Goal: Task Accomplishment & Management: Use online tool/utility

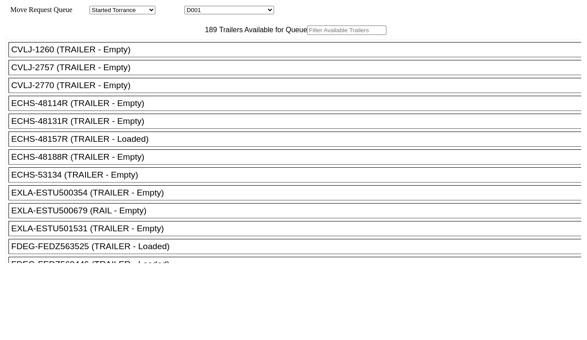
click at [219, 13] on select "D001 D002 D003 D004 D005 D006 D007 D008 D009 D010 D011 D012 D013 D014 D015 D016…" at bounding box center [230, 10] width 90 height 9
select select "3247"
click at [193, 7] on select "D001 D002 D003 D004 D005 D006 D007 D008 D009 D010 D011 D012 D013 D014 D015 D016…" at bounding box center [230, 10] width 90 height 9
click at [307, 35] on input "text" at bounding box center [346, 30] width 79 height 9
paste input "ONEU3111107"
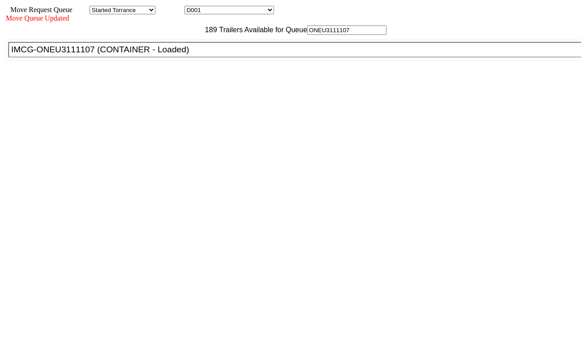
type input "ONEU3111107"
click at [184, 55] on div "IMCG-ONEU3111107 (CONTAINER - Loaded)" at bounding box center [299, 50] width 576 height 10
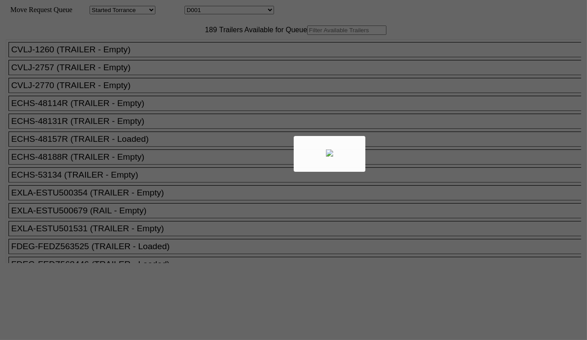
click at [225, 9] on div at bounding box center [293, 170] width 587 height 340
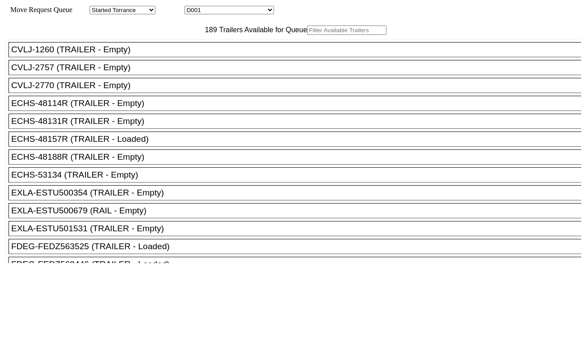
click at [224, 11] on select "D001 D002 D003 D004 D005 D006 D007 D008 D009 D010 D011 D012 D013 D014 D015 D016…" at bounding box center [230, 10] width 90 height 9
select select "3248"
click at [193, 7] on select "D001 D002 D003 D004 D005 D006 D007 D008 D009 D010 D011 D012 D013 D014 D015 D016…" at bounding box center [230, 10] width 90 height 9
click at [307, 35] on input "text" at bounding box center [346, 30] width 79 height 9
paste input "MSMU7870138"
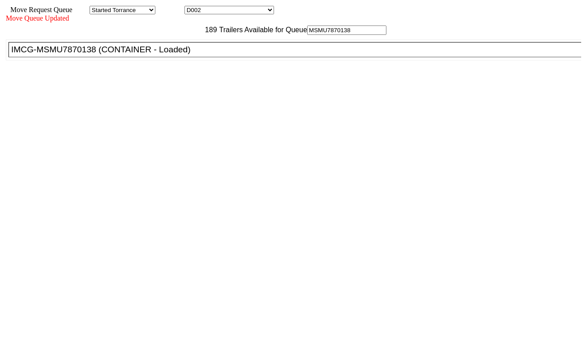
type input "MSMU7870138"
click at [181, 55] on div "IMCG-MSMU7870138 (CONTAINER - Loaded)" at bounding box center [299, 50] width 576 height 10
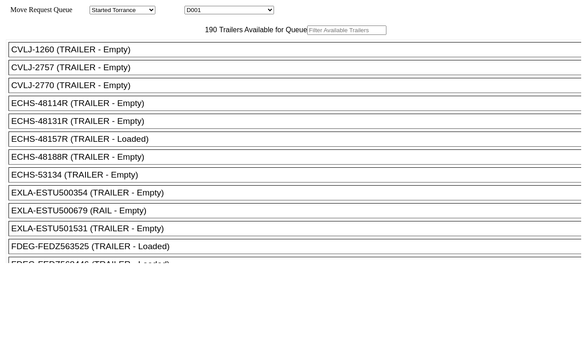
click at [230, 11] on select "D001 D002 D003 D004 D005 D006 D007 D008 D009 D010 D011 D012 D013 D014 D015 D016…" at bounding box center [230, 10] width 90 height 9
select select "3249"
click at [193, 7] on select "D001 D002 D003 D004 D005 D006 D007 D008 D009 D010 D011 D012 D013 D014 D015 D016…" at bounding box center [230, 10] width 90 height 9
click at [307, 35] on input "text" at bounding box center [346, 30] width 79 height 9
paste input "MSNU8641680"
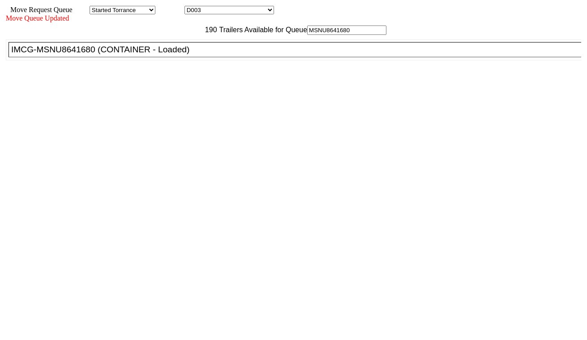
type input "MSNU8641680"
click at [187, 55] on div "IMCG-MSNU8641680 (CONTAINER - Loaded)" at bounding box center [299, 50] width 576 height 10
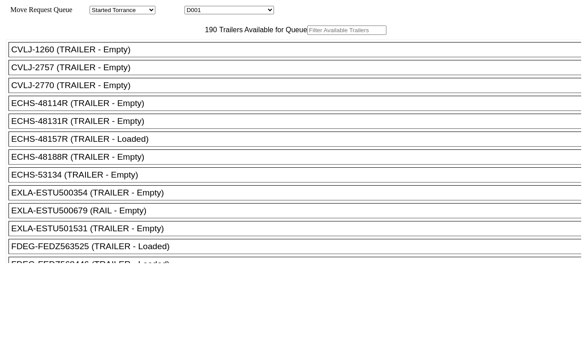
click at [307, 35] on input "text" at bounding box center [346, 30] width 79 height 9
paste input "CAIU8356535"
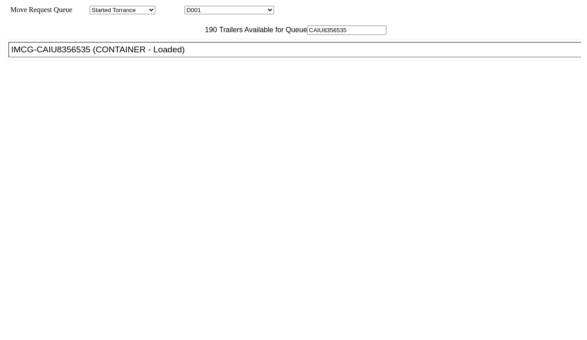
type input "CAIU8356535"
click at [189, 55] on div "IMCG-CAIU8356535 (CONTAINER - Loaded)" at bounding box center [299, 50] width 576 height 10
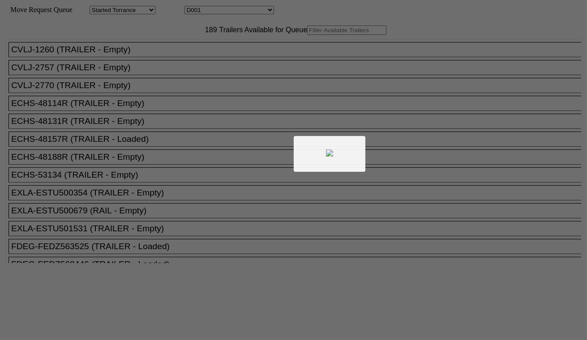
click at [219, 11] on div at bounding box center [293, 170] width 587 height 340
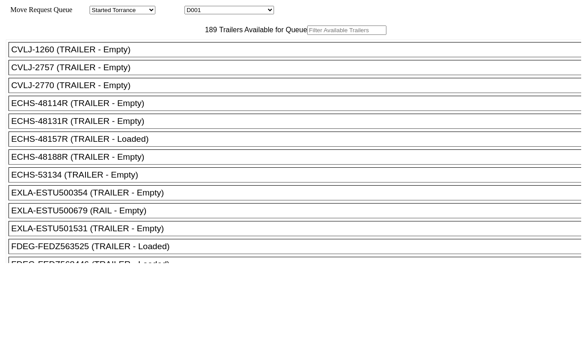
click at [220, 11] on select "D001 D002 D003 D004 D005 D006 D007 D008 D009 D010 D011 D012 D013 D014 D015 D016…" at bounding box center [230, 10] width 90 height 9
select select "3251"
click at [193, 7] on select "D001 D002 D003 D004 D005 D006 D007 D008 D009 D010 D011 D012 D013 D014 D015 D016…" at bounding box center [230, 10] width 90 height 9
click at [307, 35] on input "text" at bounding box center [346, 30] width 79 height 9
paste input "BMOU4238832"
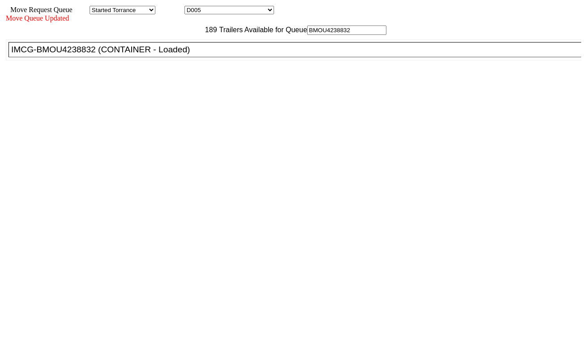
type input "BMOU4238832"
click at [194, 55] on div "IMCG-BMOU4238832 (CONTAINER - Loaded)" at bounding box center [299, 50] width 576 height 10
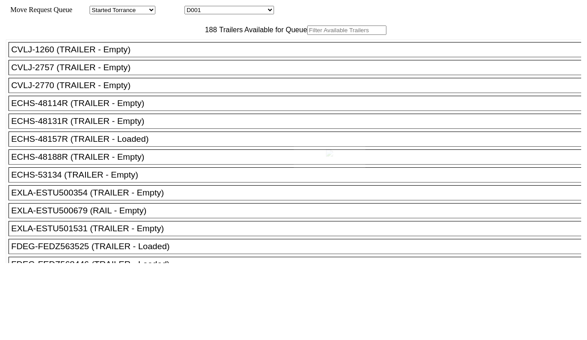
click at [241, 12] on div at bounding box center [293, 170] width 587 height 340
click at [234, 12] on select "D001 D002 D003 D004 D005 D006 D007 D008 D009 D010 D011 D012 D013 D014 D015 D016…" at bounding box center [230, 10] width 90 height 9
select select "3253"
click at [193, 7] on select "D001 D002 D003 D004 D005 D006 D007 D008 D009 D010 D011 D012 D013 D014 D015 D016…" at bounding box center [230, 10] width 90 height 9
click at [307, 35] on input "text" at bounding box center [346, 30] width 79 height 9
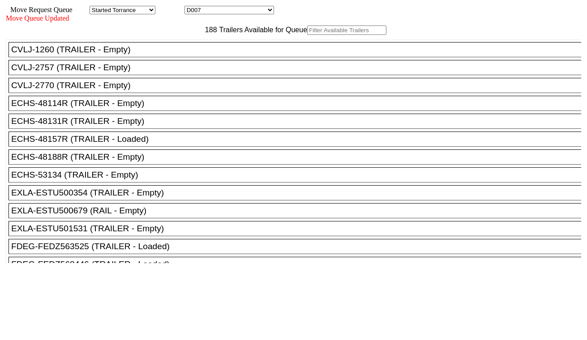
paste input "FFAU2018716"
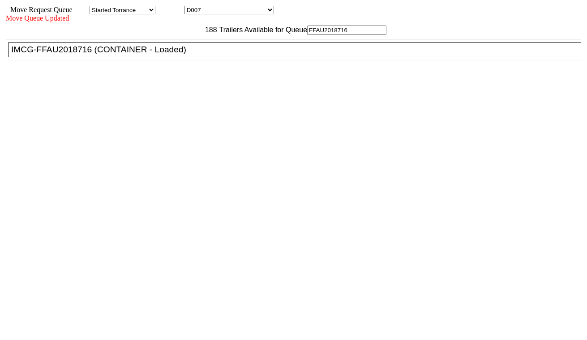
type input "FFAU2018716"
click at [193, 55] on div "IMCG-FFAU2018716 (CONTAINER - Loaded)" at bounding box center [299, 50] width 576 height 10
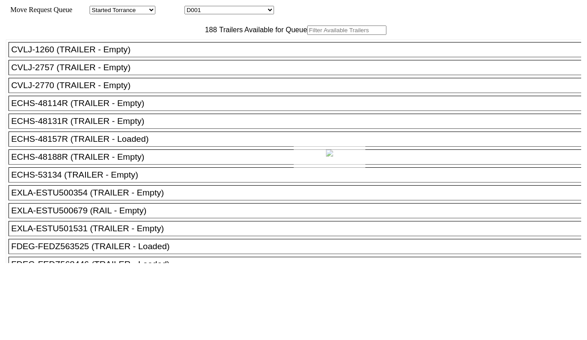
click at [226, 9] on div at bounding box center [293, 170] width 587 height 340
click at [228, 14] on select "D001 D002 D003 D004 D005 D006 D007 D008 D009 D010 D011 D012 D013 D014 D015 D016…" at bounding box center [230, 10] width 90 height 9
select select "3254"
click at [193, 7] on select "D001 D002 D003 D004 D005 D006 D007 D008 D009 D010 D011 D012 D013 D014 D015 D016…" at bounding box center [230, 10] width 90 height 9
click at [307, 35] on input "text" at bounding box center [346, 30] width 79 height 9
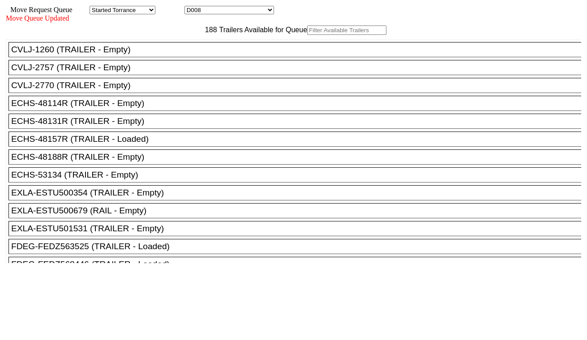
paste input "SEKU5602576"
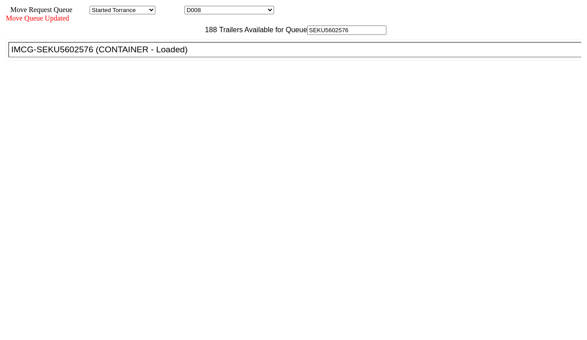
type input "SEKU5602576"
click at [195, 55] on div "IMCG-SEKU5602576 (CONTAINER - Loaded)" at bounding box center [299, 50] width 576 height 10
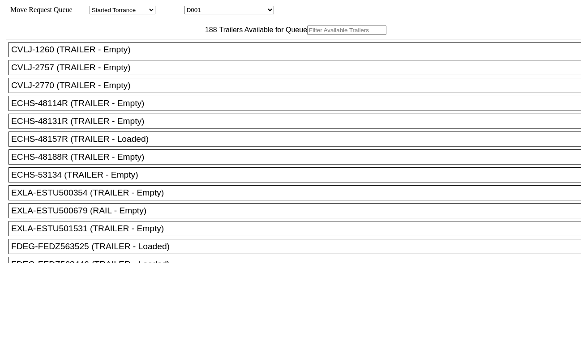
click at [223, 13] on select "D001 D002 D003 D004 D005 D006 D007 D008 D009 D010 D011 D012 D013 D014 D015 D016…" at bounding box center [230, 10] width 90 height 9
select select "3255"
click at [193, 7] on select "D001 D002 D003 D004 D005 D006 D007 D008 D009 D010 D011 D012 D013 D014 D015 D016…" at bounding box center [230, 10] width 90 height 9
click at [307, 35] on input "text" at bounding box center [346, 30] width 79 height 9
paste input "TCLU4449446"
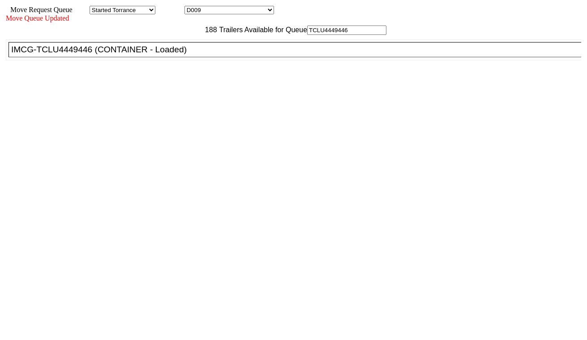
type input "TCLU4449446"
click at [200, 55] on div "IMCG-TCLU4449446 (CONTAINER - Loaded)" at bounding box center [299, 50] width 576 height 10
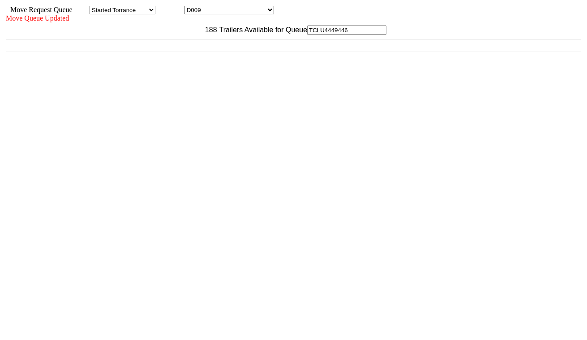
click at [461, 298] on div "188 Trailers Available for Queue TCLU4449446 CVLJ-1260 (TRAILER - Empty) CVLJ-2…" at bounding box center [294, 162] width 576 height 272
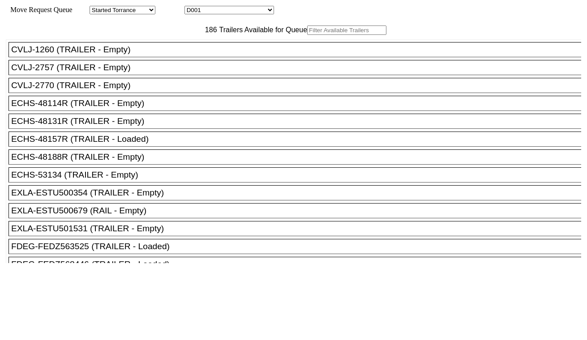
click at [243, 12] on select "D001 D002 D003 D004 D005 D006 D007 D008 D009 D010 D011 D012 D013 D014 D015 D016…" at bounding box center [230, 10] width 90 height 9
select select "3256"
click at [193, 7] on select "D001 D002 D003 D004 D005 D006 D007 D008 D009 D010 D011 D012 D013 D014 D015 D016…" at bounding box center [230, 10] width 90 height 9
click at [307, 35] on input "text" at bounding box center [346, 30] width 79 height 9
paste input "MSMU7594220"
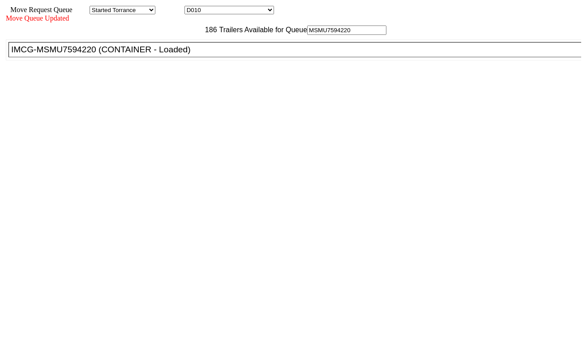
type input "MSMU7594220"
click at [196, 55] on div "IMCG-MSMU7594220 (CONTAINER - Loaded)" at bounding box center [299, 50] width 576 height 10
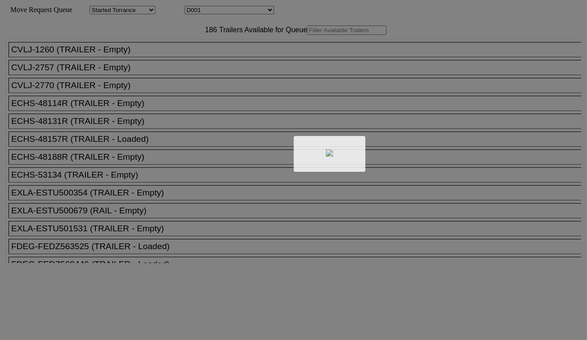
click at [248, 12] on div at bounding box center [293, 170] width 587 height 340
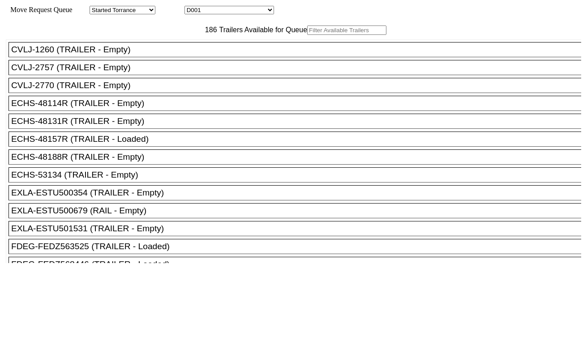
click at [245, 12] on select "D001 D002 D003 D004 D005 D006 D007 D008 D009 D010 D011 D012 D013 D014 D015 D016…" at bounding box center [230, 10] width 90 height 9
select select "3257"
click at [193, 7] on select "D001 D002 D003 D004 D005 D006 D007 D008 D009 D010 D011 D012 D013 D014 D015 D016…" at bounding box center [230, 10] width 90 height 9
click at [307, 35] on input "text" at bounding box center [346, 30] width 79 height 9
paste input "TXGU6689148"
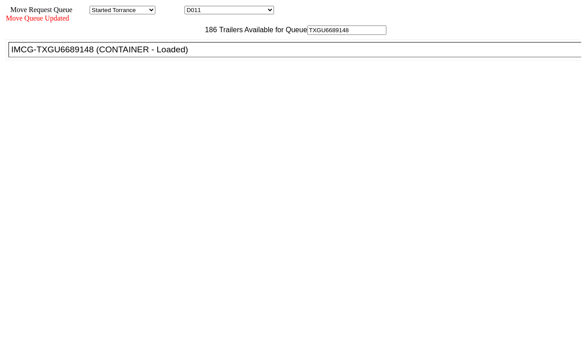
type input "TXGU6689148"
click at [195, 55] on div "IMCG-TXGU6689148 (CONTAINER - Loaded)" at bounding box center [299, 50] width 576 height 10
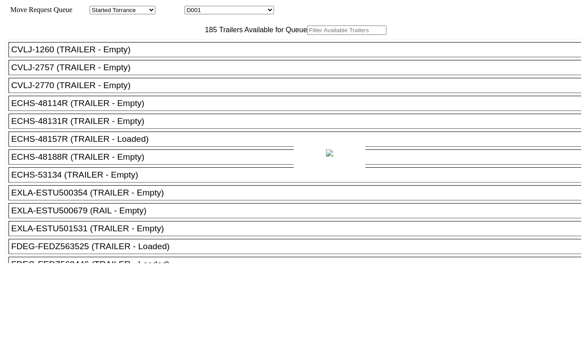
click at [220, 11] on div at bounding box center [293, 170] width 587 height 340
click at [220, 11] on select "D001 D002 D003 D004 D005 D006 D007 D008 D009 D010 D011 D012 D013 D014 D015 D016…" at bounding box center [230, 10] width 90 height 9
select select "3258"
click at [193, 7] on select "D001 D002 D003 D004 D005 D006 D007 D008 D009 D010 D011 D012 D013 D014 D015 D016…" at bounding box center [230, 10] width 90 height 9
click at [307, 35] on input "text" at bounding box center [346, 30] width 79 height 9
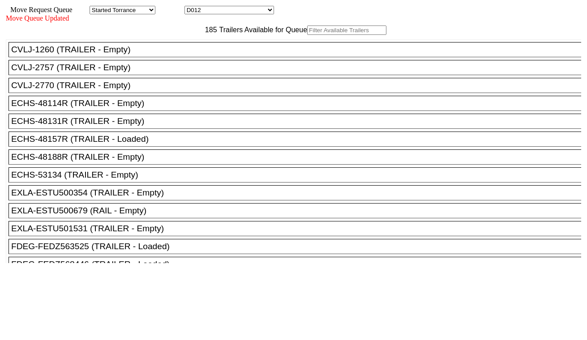
paste input "TRHU7925399"
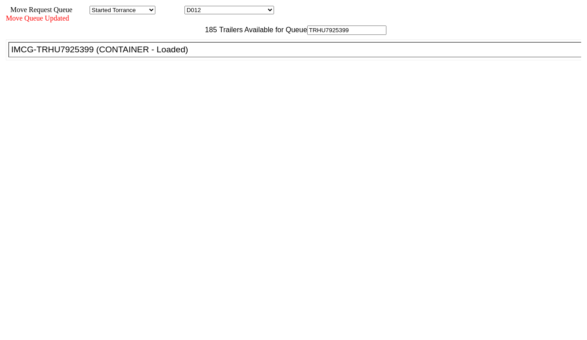
type input "TRHU7925399"
click at [190, 55] on div "IMCG-TRHU7925399 (CONTAINER - Loaded)" at bounding box center [299, 50] width 576 height 10
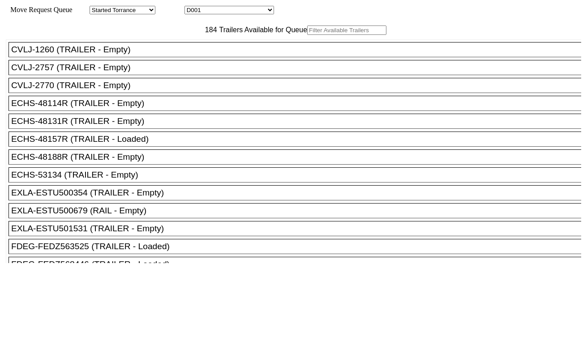
click at [253, 11] on select "D001 D002 D003 D004 D005 D006 D007 D008 D009 D010 D011 D012 D013 D014 D015 D016…" at bounding box center [230, 10] width 90 height 9
select select "3259"
click at [193, 7] on select "D001 D002 D003 D004 D005 D006 D007 D008 D009 D010 D011 D012 D013 D014 D015 D016…" at bounding box center [230, 10] width 90 height 9
click at [307, 35] on input "text" at bounding box center [346, 30] width 79 height 9
paste input "CAAU8458257"
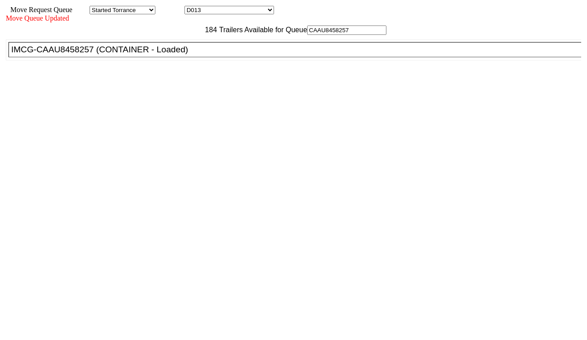
type input "CAAU8458257"
click at [194, 55] on div "IMCG-CAAU8458257 (CONTAINER - Loaded)" at bounding box center [299, 50] width 576 height 10
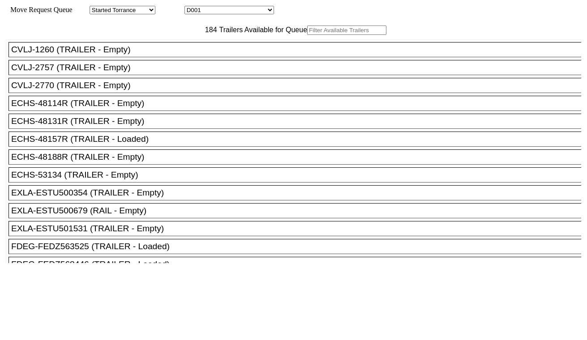
click at [215, 10] on select "D001 D002 D003 D004 D005 D006 D007 D008 D009 D010 D011 D012 D013 D014 D015 D016…" at bounding box center [230, 10] width 90 height 9
select select "3260"
click at [193, 7] on select "D001 D002 D003 D004 D005 D006 D007 D008 D009 D010 D011 D012 D013 D014 D015 D016…" at bounding box center [230, 10] width 90 height 9
click at [307, 35] on input "text" at bounding box center [346, 30] width 79 height 9
paste input "MRSU6659136"
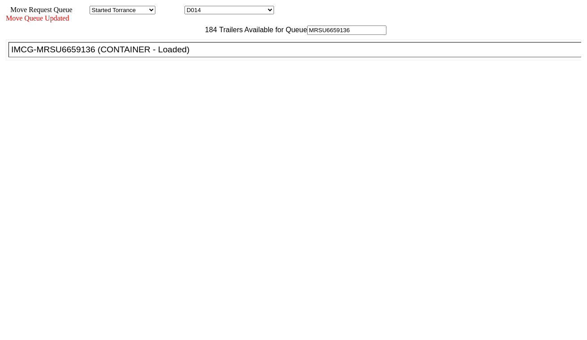
type input "MRSU6659136"
click at [189, 55] on div "IMCG-MRSU6659136 (CONTAINER - Loaded)" at bounding box center [299, 50] width 576 height 10
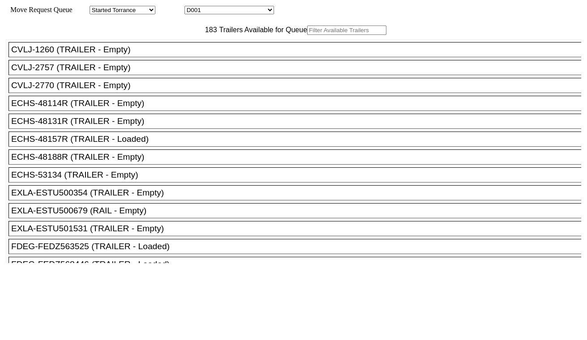
click at [223, 13] on select "D001 D002 D003 D004 D005 D006 D007 D008 D009 D010 D011 D012 D013 D014 D015 D016…" at bounding box center [230, 10] width 90 height 9
select select "3261"
click at [193, 7] on select "D001 D002 D003 D004 D005 D006 D007 D008 D009 D010 D011 D012 D013 D014 D015 D016…" at bounding box center [230, 10] width 90 height 9
click at [307, 35] on input "text" at bounding box center [346, 30] width 79 height 9
paste input "CMAU5879068"
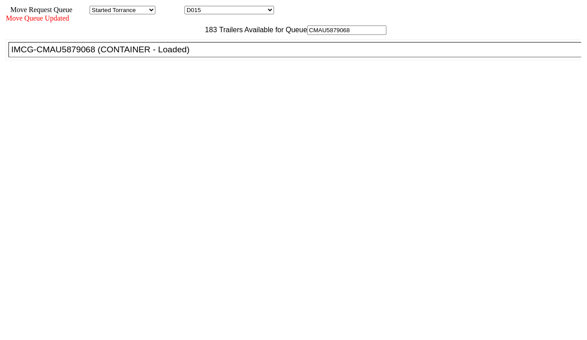
type input "CMAU5879068"
drag, startPoint x: 194, startPoint y: 75, endPoint x: 204, endPoint y: 82, distance: 12.7
click at [194, 55] on div "IMCG-CMAU5879068 (CONTAINER - Loaded)" at bounding box center [299, 50] width 576 height 10
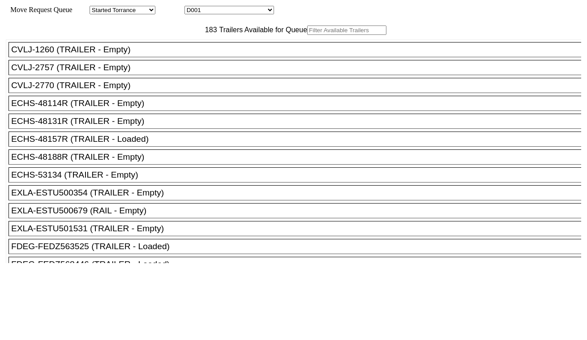
click at [256, 13] on select "D001 D002 D003 D004 D005 D006 D007 D008 D009 D010 D011 D012 D013 D014 D015 D016…" at bounding box center [230, 10] width 90 height 9
select select "3262"
click at [193, 7] on select "D001 D002 D003 D004 D005 D006 D007 D008 D009 D010 D011 D012 D013 D014 D015 D016…" at bounding box center [230, 10] width 90 height 9
click at [307, 35] on input "text" at bounding box center [346, 30] width 79 height 9
paste input "CARU5187438"
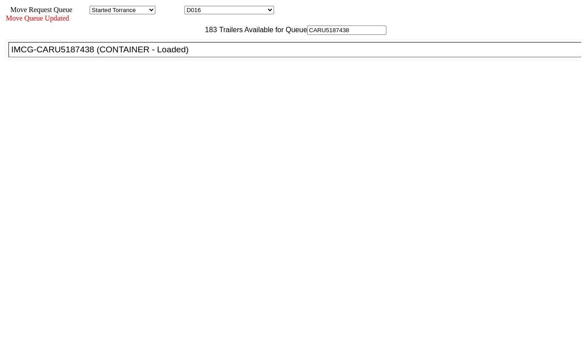
type input "CARU5187438"
click at [196, 55] on div "IMCG-CARU5187438 (CONTAINER - Loaded)" at bounding box center [299, 50] width 576 height 10
